Goal: Task Accomplishment & Management: Use online tool/utility

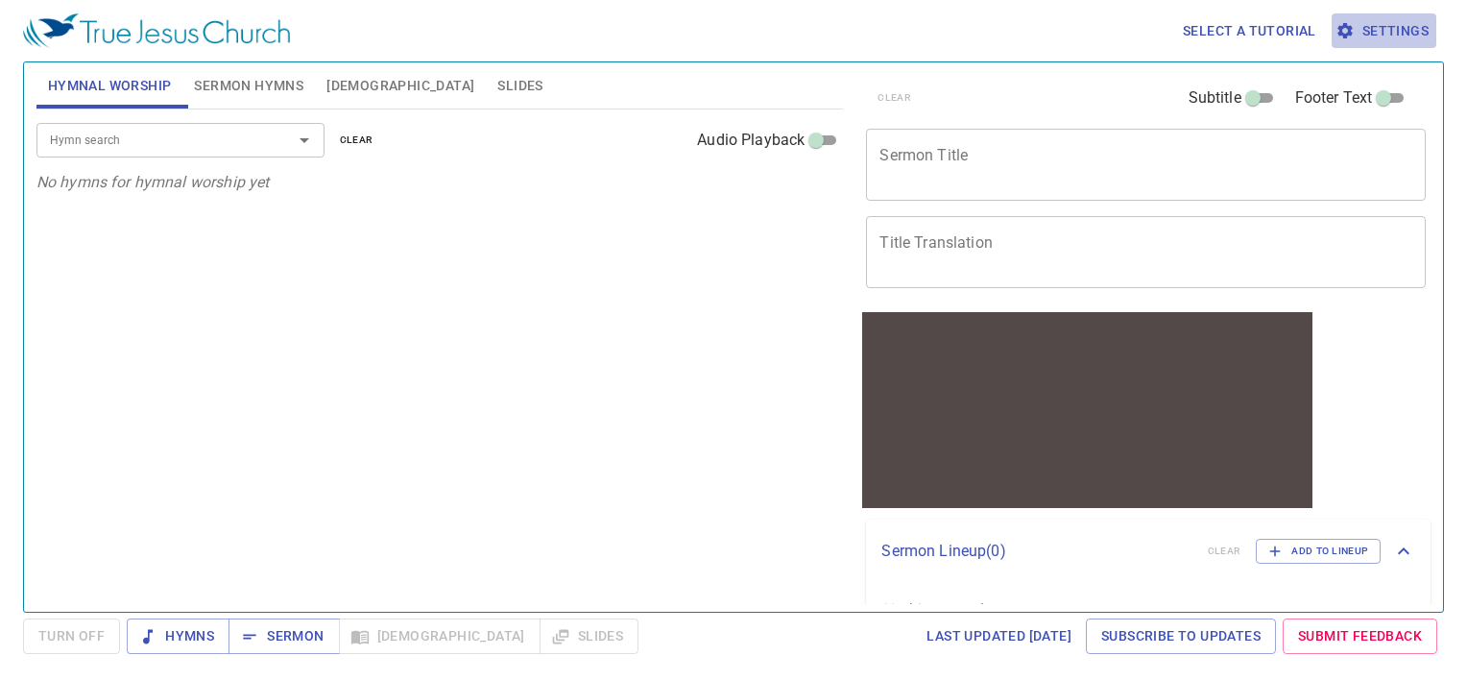
drag, startPoint x: 0, startPoint y: 0, endPoint x: 1384, endPoint y: 35, distance: 1384.6
click at [1384, 35] on span "Settings" at bounding box center [1383, 31] width 89 height 24
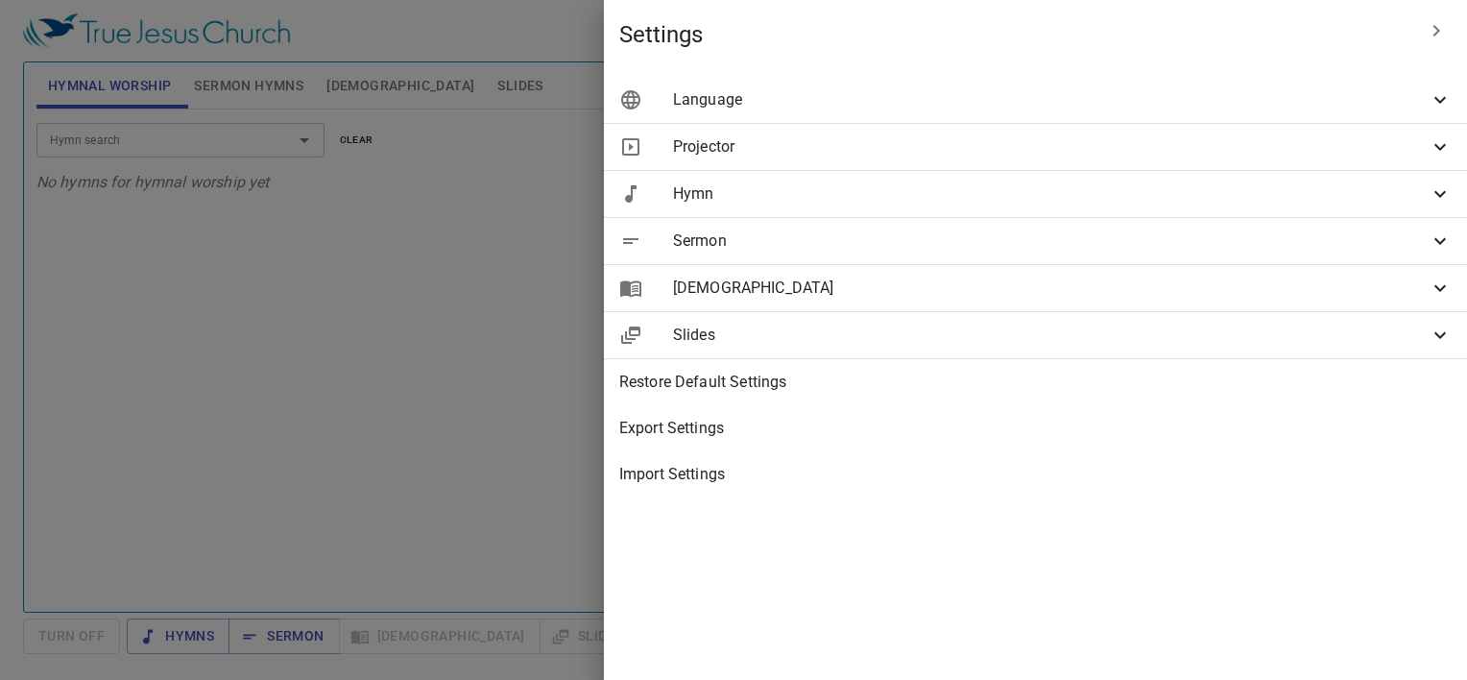
click at [1210, 108] on span "Language" at bounding box center [1050, 99] width 755 height 23
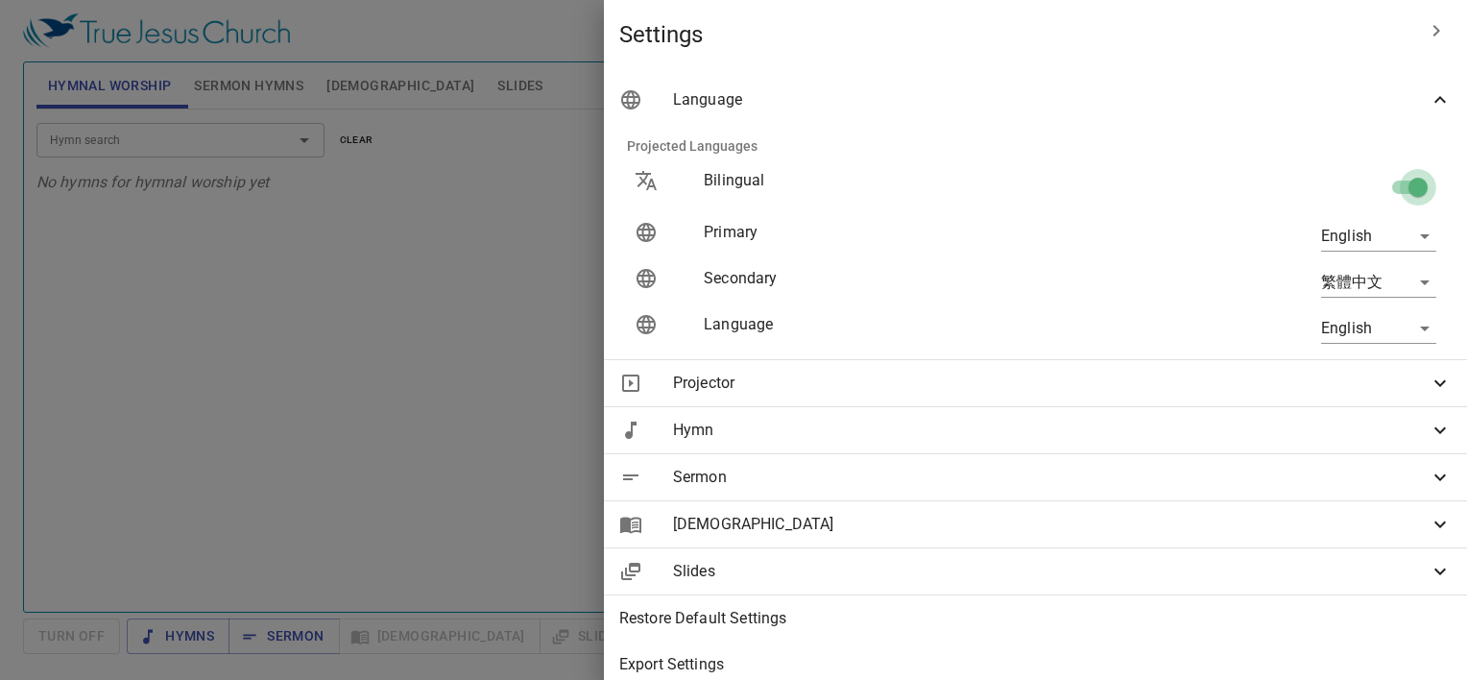
click at [1392, 175] on input "checkbox" at bounding box center [1417, 191] width 109 height 36
checkbox input "false"
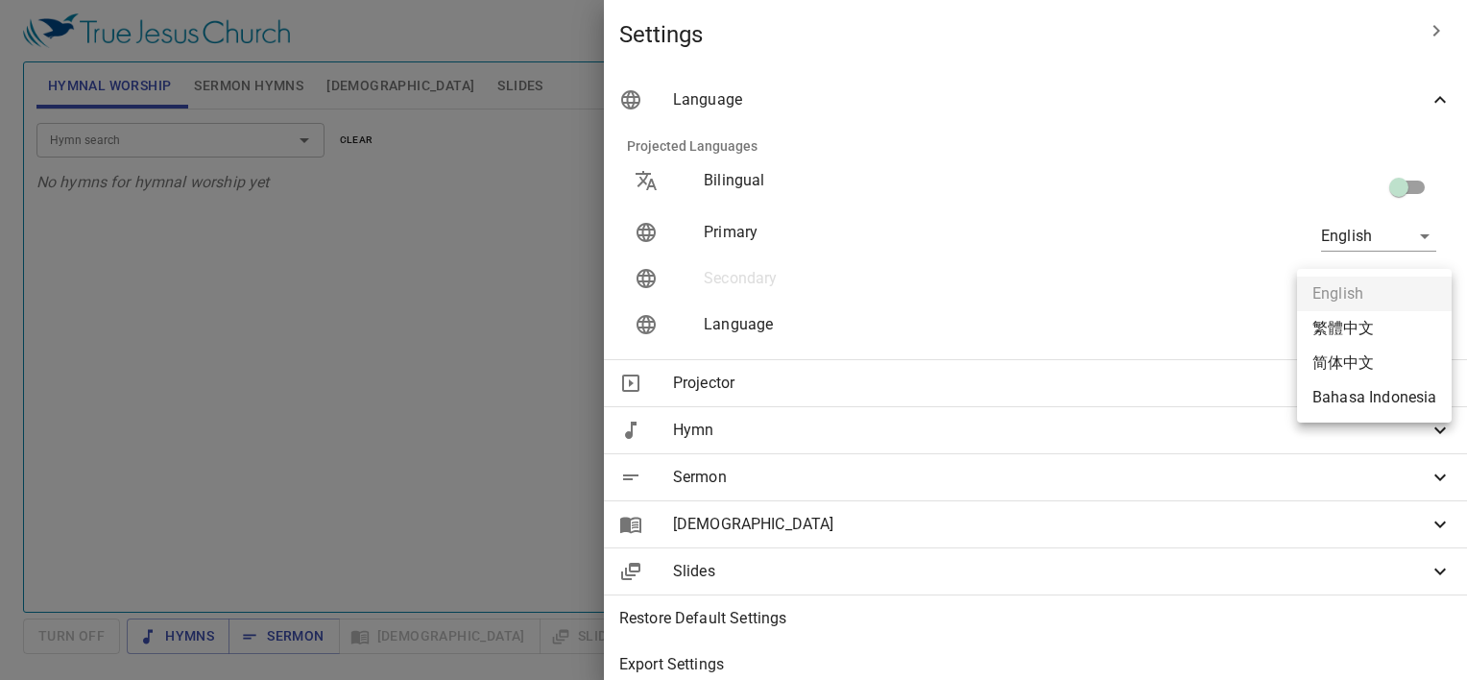
click at [1371, 320] on body "Select a tutorial Settings Hymnal Worship Sermon Hymns [DEMOGRAPHIC_DATA] Slide…" at bounding box center [733, 340] width 1467 height 680
click at [1378, 405] on li "Bahasa Indonesia" at bounding box center [1374, 397] width 155 height 35
type input "id"
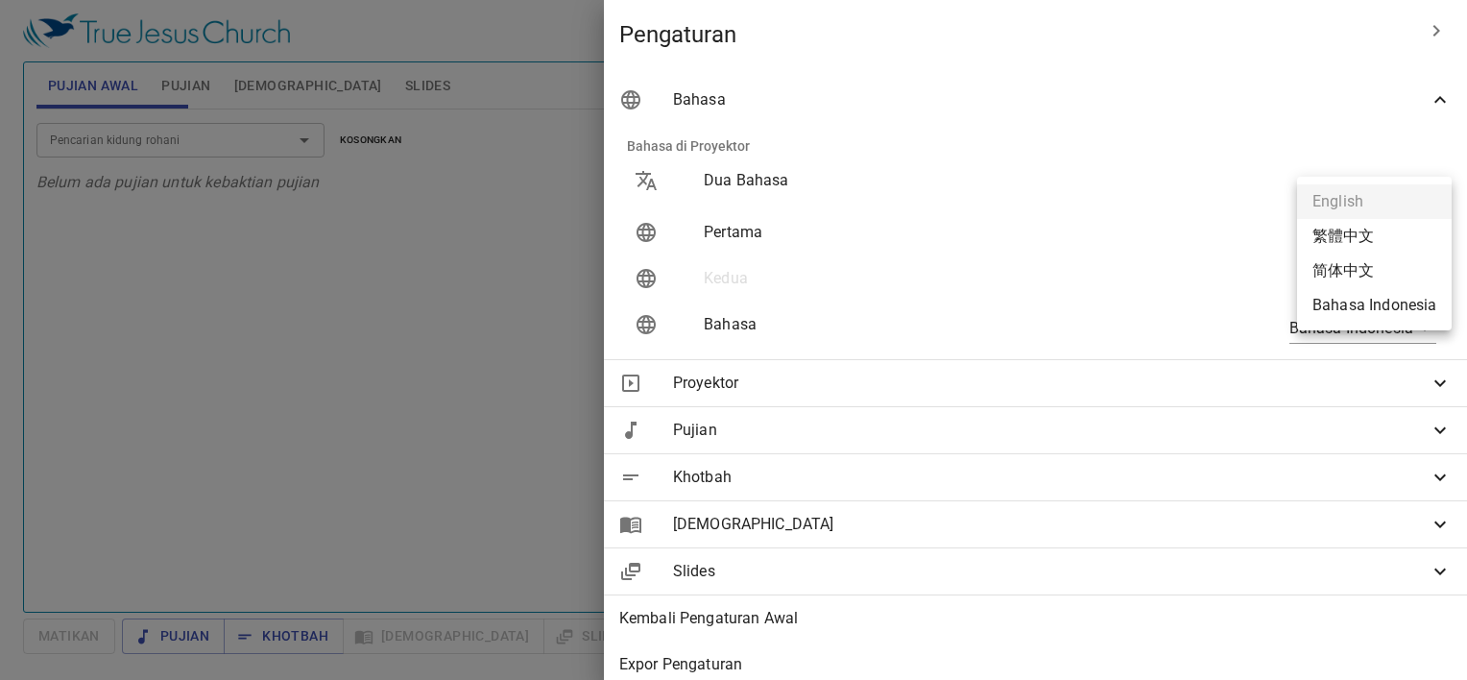
click at [1385, 242] on body "Pilih tutorial Pengaturan Pujian Awal Pujian Alkitab Slides Pencarian kidung ro…" at bounding box center [733, 340] width 1467 height 680
click at [782, 242] on div at bounding box center [733, 340] width 1467 height 680
click at [1376, 234] on body "Pilih tutorial Pengaturan Pujian Awal Pujian Alkitab Slides Pencarian kidung ro…" at bounding box center [733, 340] width 1467 height 680
click at [1386, 300] on li "Bahasa Indonesia" at bounding box center [1374, 305] width 155 height 35
type input "id"
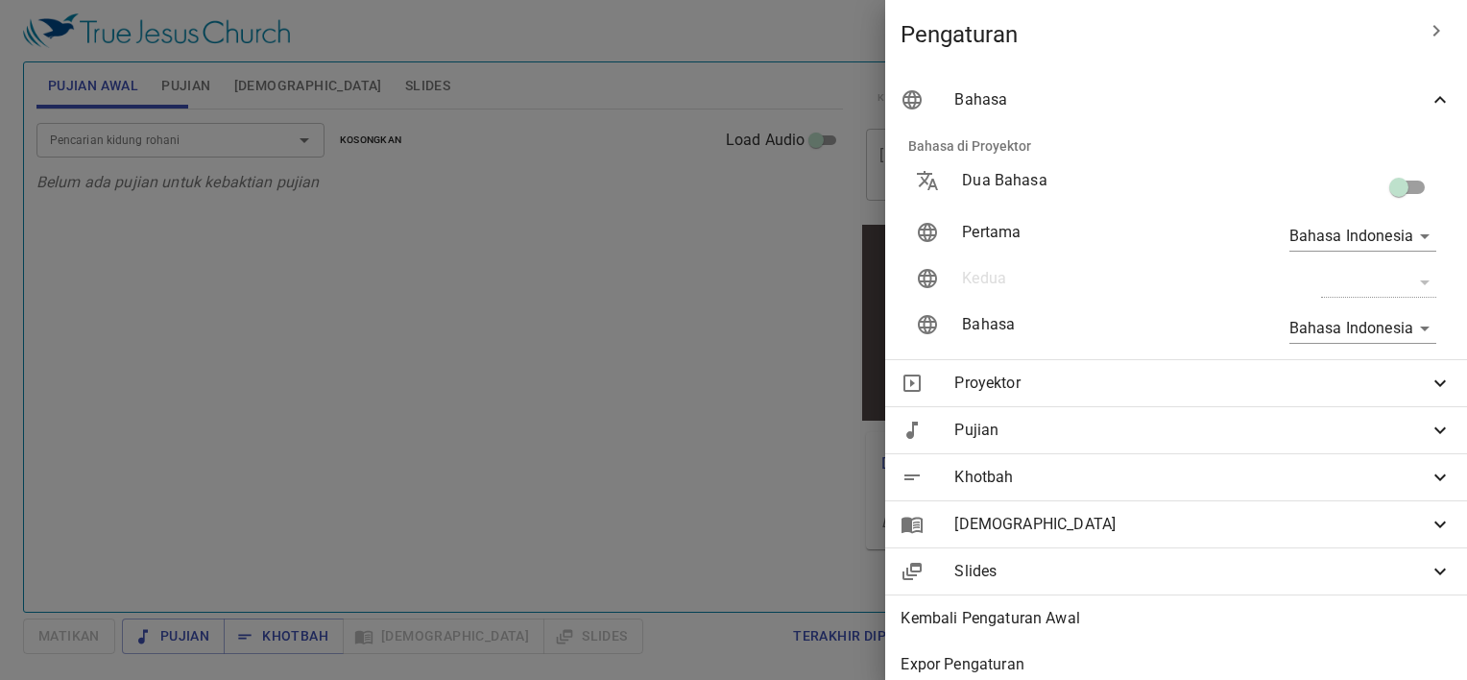
click at [804, 218] on div at bounding box center [733, 340] width 1467 height 680
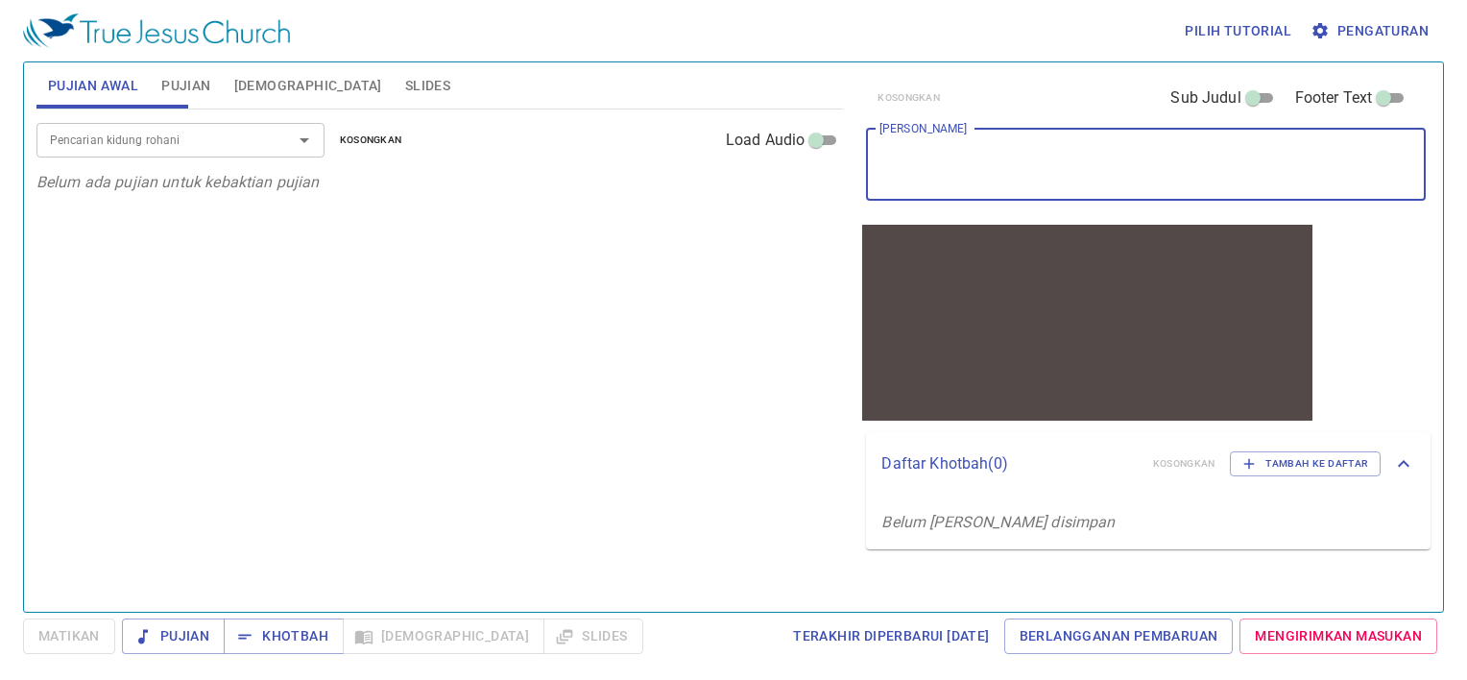
click at [921, 166] on textarea "[PERSON_NAME]" at bounding box center [1145, 164] width 533 height 36
type textarea "S"
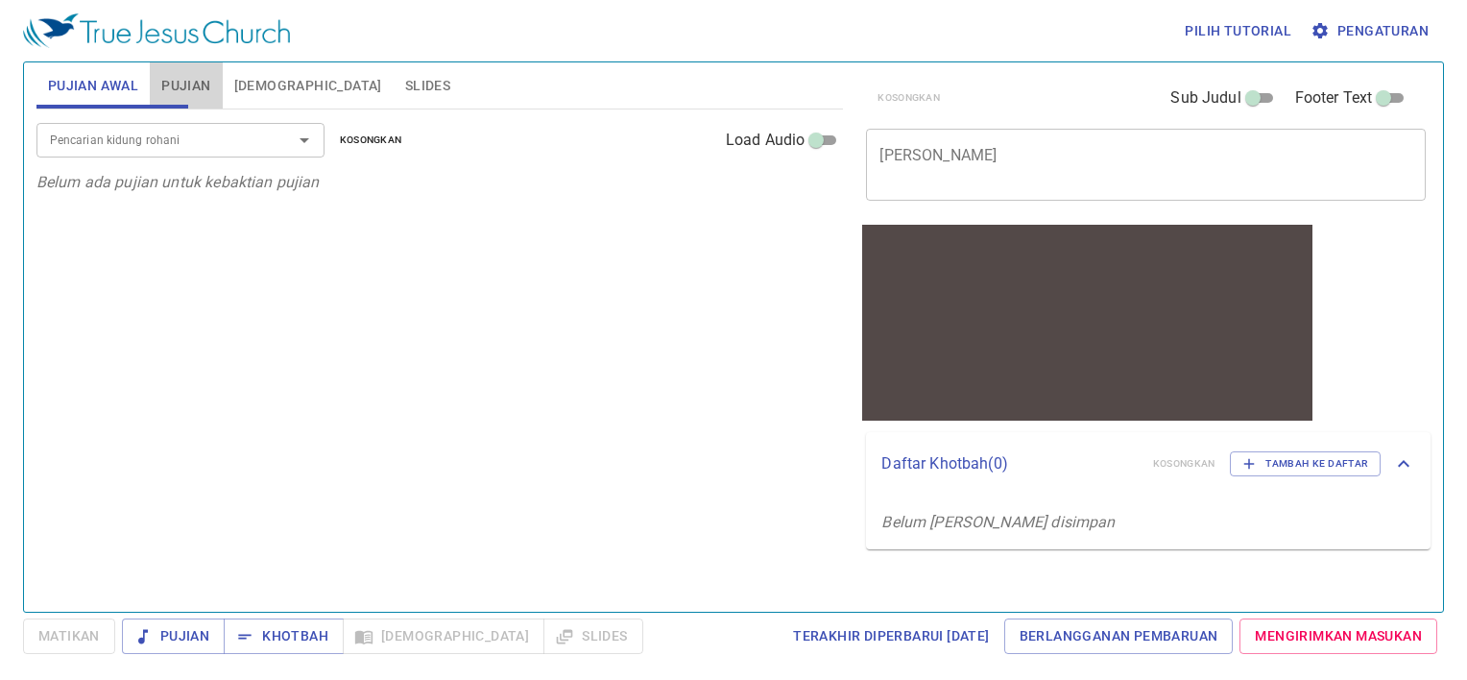
click at [175, 77] on span "Pujian" at bounding box center [185, 86] width 49 height 24
click at [191, 136] on input "Pencarian kidung rohani" at bounding box center [152, 140] width 220 height 22
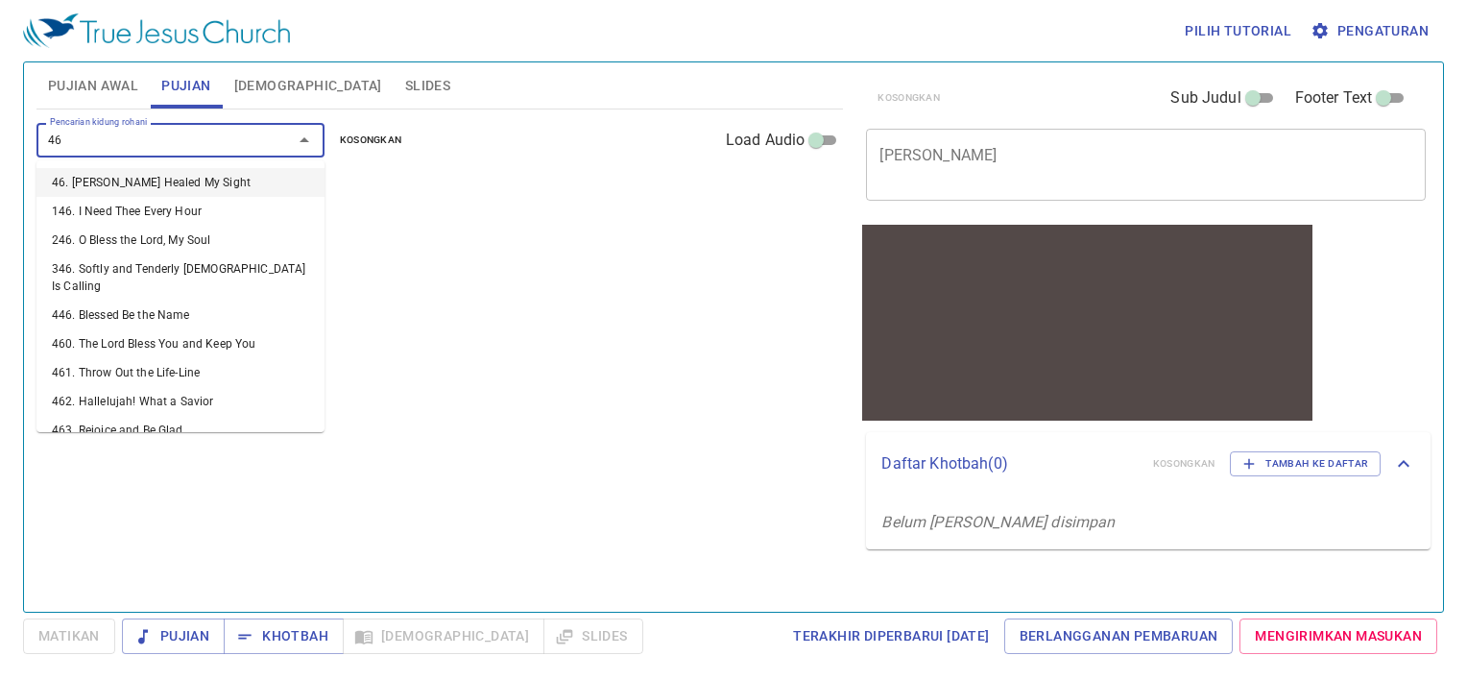
type input "460"
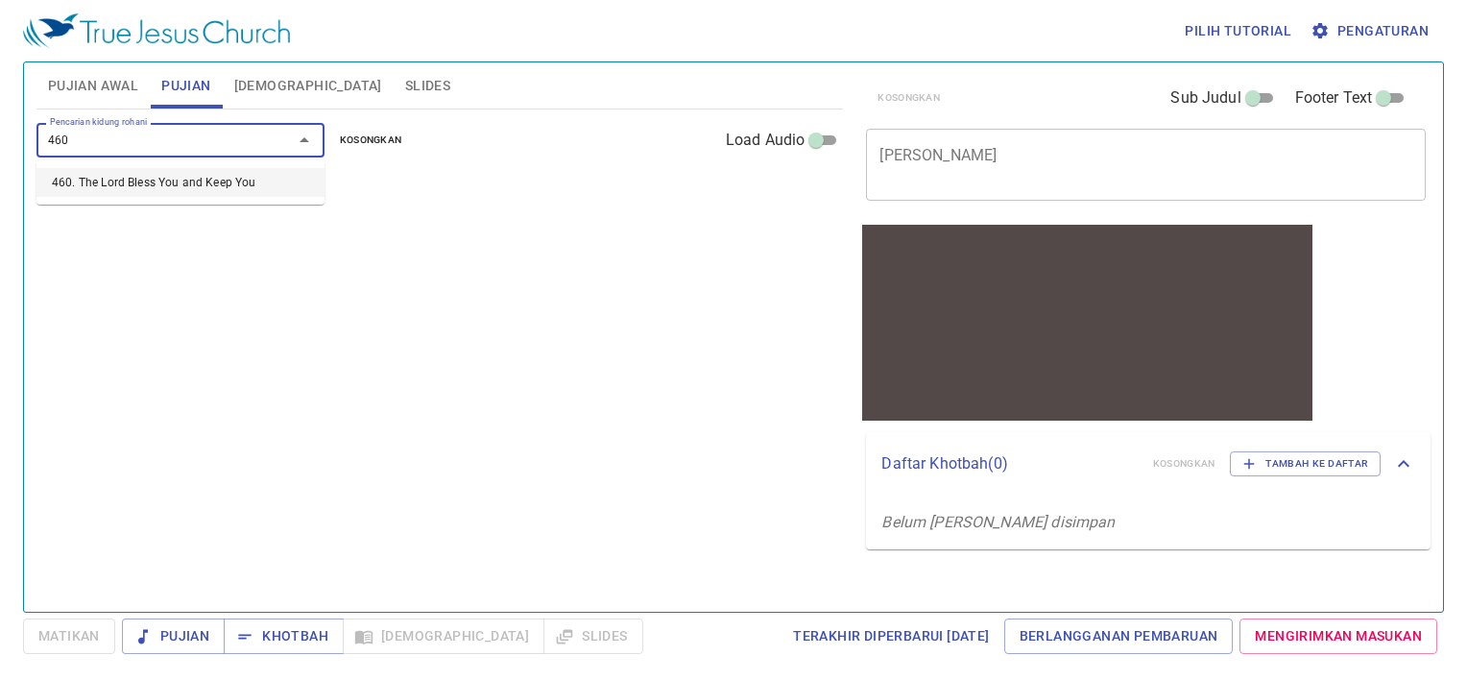
click at [197, 192] on li "460. The Lord Bless You and Keep You" at bounding box center [180, 182] width 288 height 29
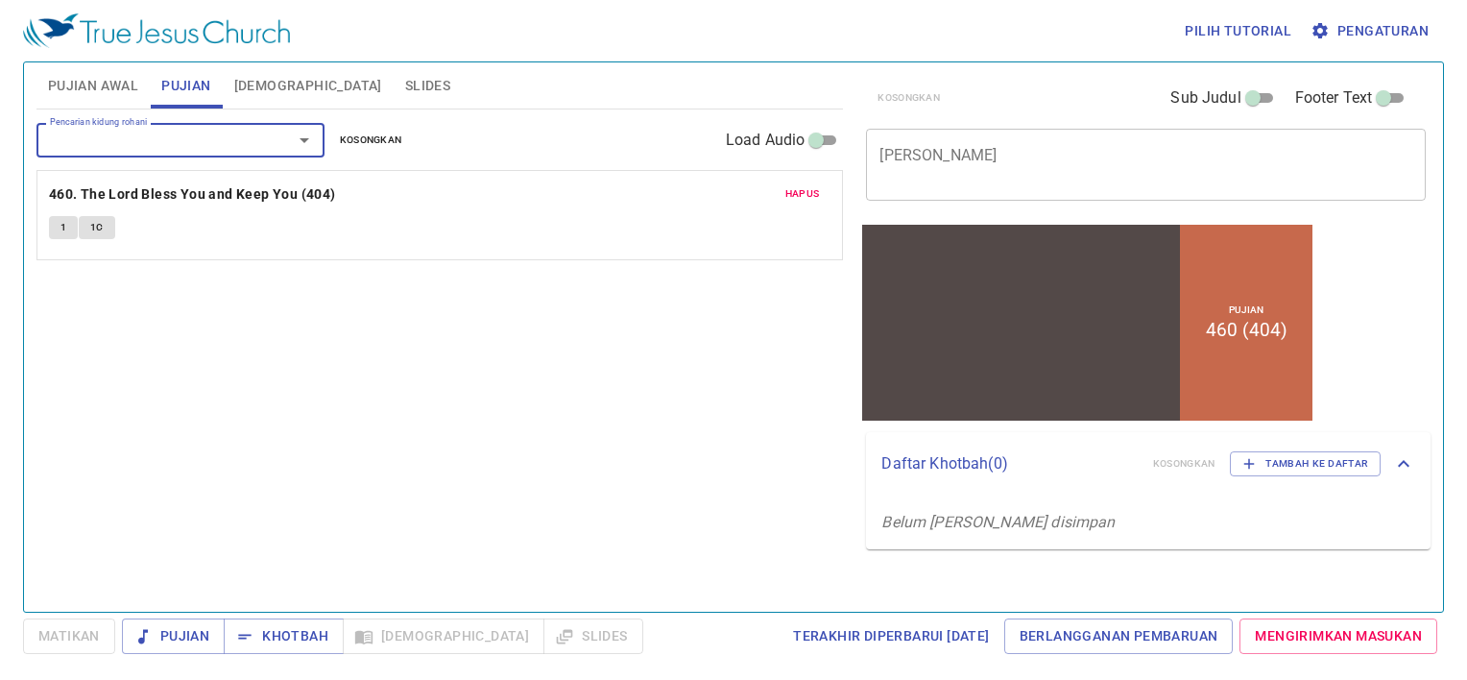
click at [61, 234] on span "1" at bounding box center [63, 227] width 6 height 17
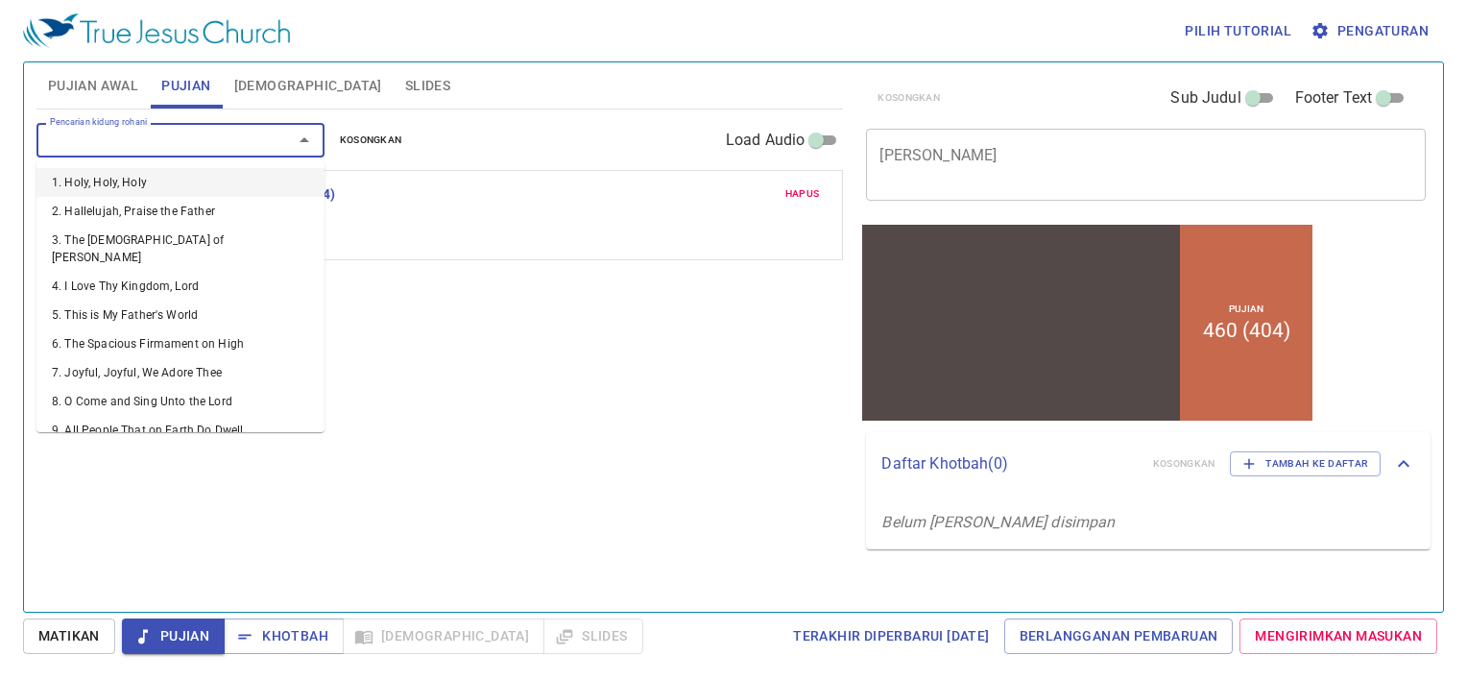
click at [182, 142] on input "Pencarian kidung rohani" at bounding box center [152, 140] width 220 height 22
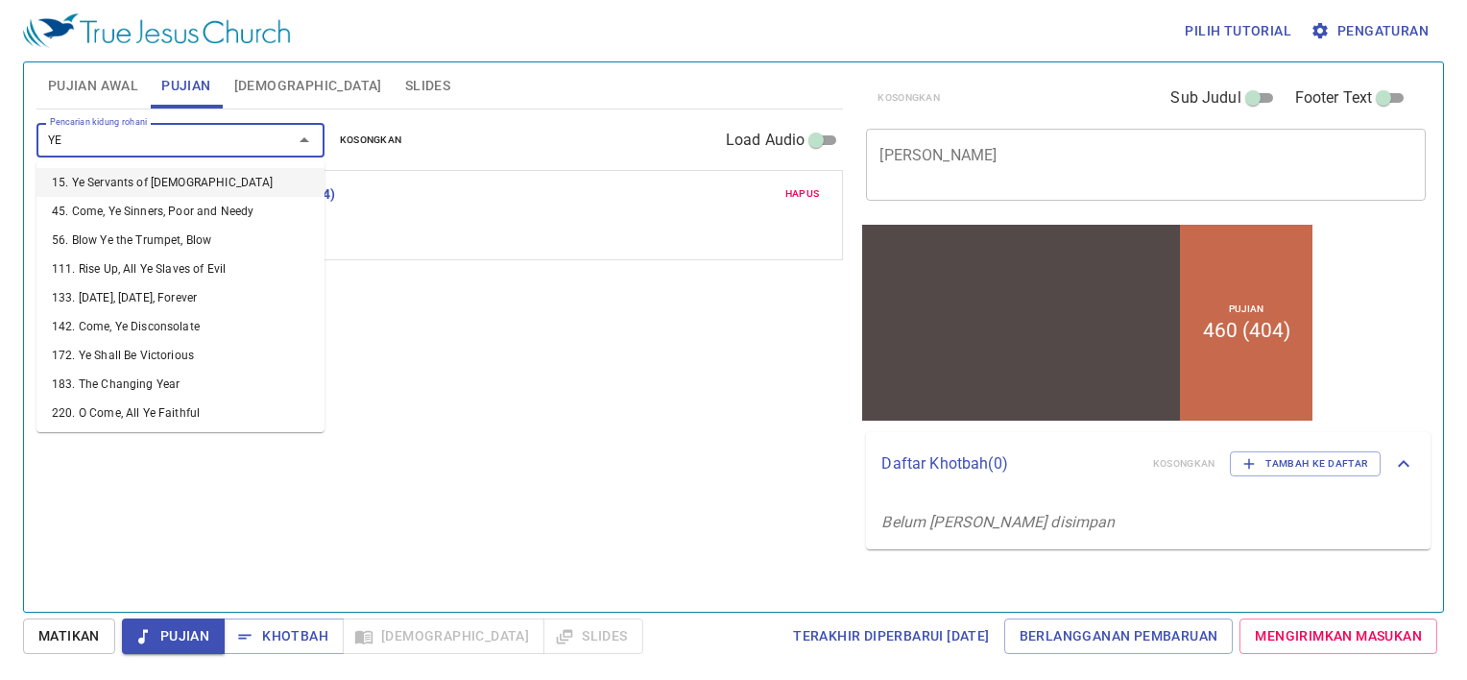
type input "Y"
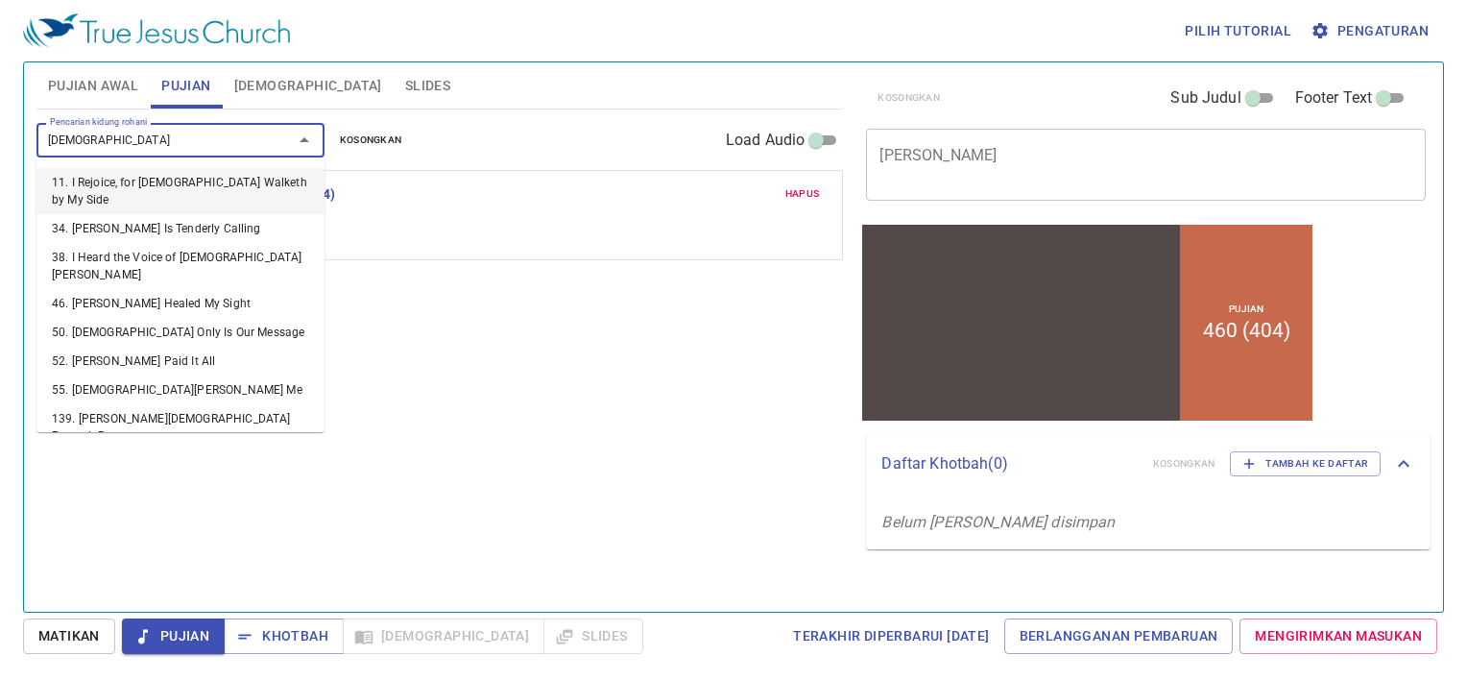
type input "[DEMOGRAPHIC_DATA]"
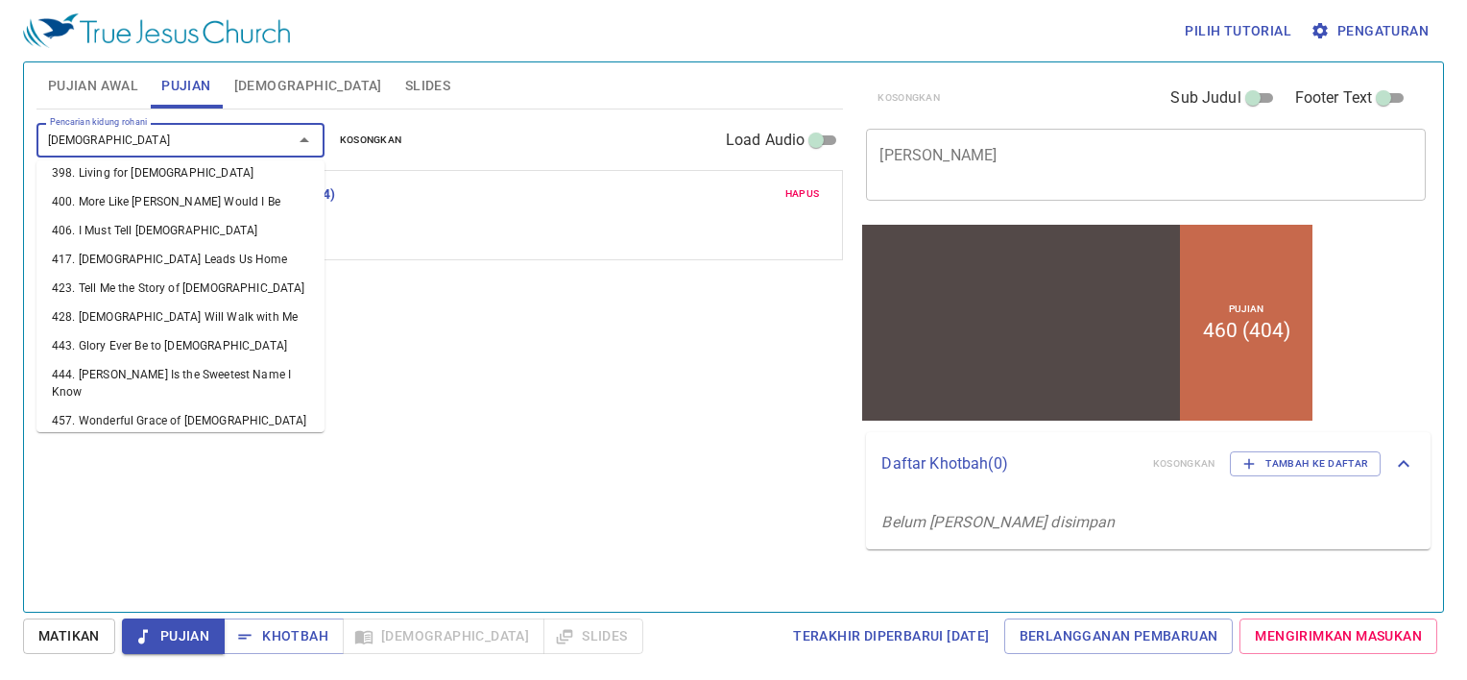
scroll to position [2364, 0]
